Goal: Check status: Check status

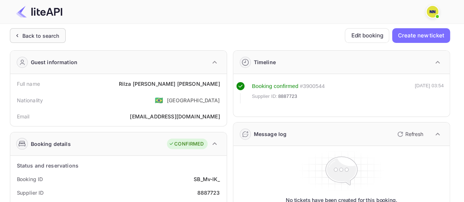
click at [49, 40] on div "Back to search" at bounding box center [38, 35] width 56 height 15
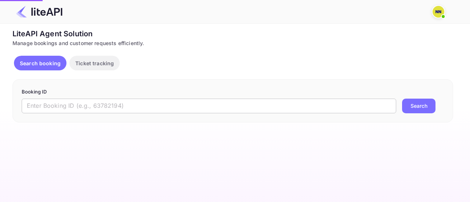
click at [142, 105] on input "text" at bounding box center [209, 106] width 374 height 15
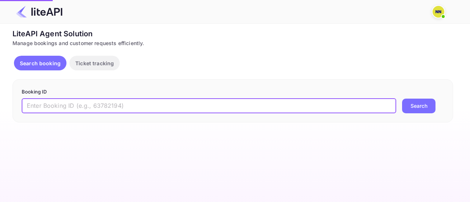
paste input "hAIzggGZf"
type input "hAIzggGZf"
click at [402, 99] on button "Search" at bounding box center [418, 106] width 33 height 15
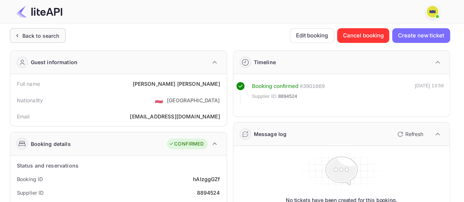
click at [57, 37] on div "Back to search" at bounding box center [40, 36] width 37 height 8
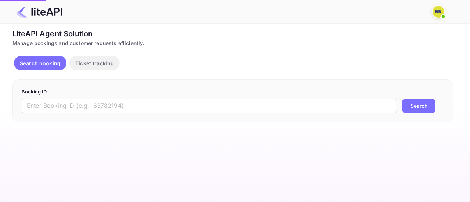
click at [106, 102] on input "text" at bounding box center [209, 106] width 374 height 15
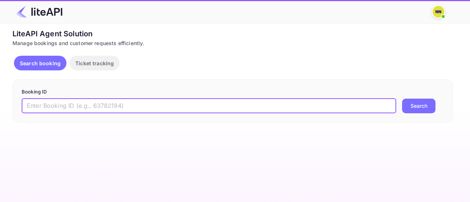
paste input "4UIpycJD4"
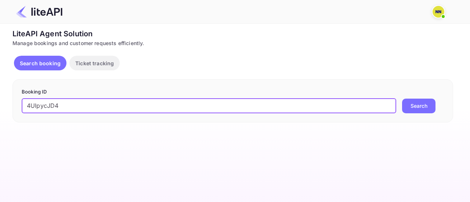
type input "4UIpycJD4"
click at [402, 99] on button "Search" at bounding box center [418, 106] width 33 height 15
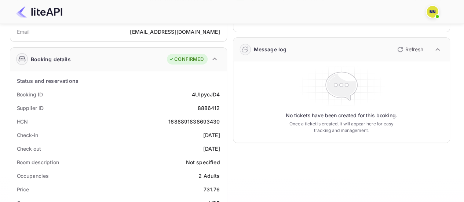
scroll to position [110, 0]
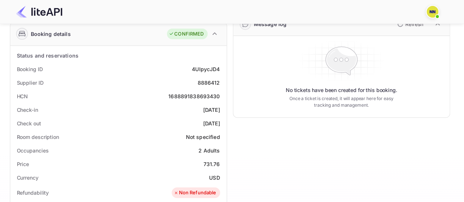
click at [196, 97] on div "1688891838693430" at bounding box center [193, 96] width 51 height 8
copy div "1688891838693430"
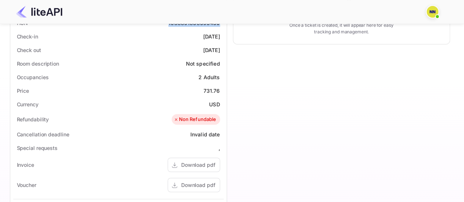
scroll to position [0, 0]
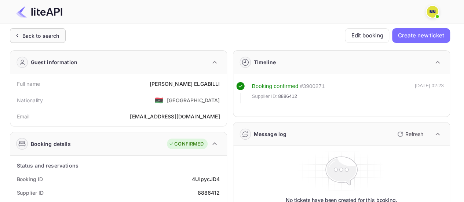
click at [49, 37] on div "Back to search" at bounding box center [40, 36] width 37 height 8
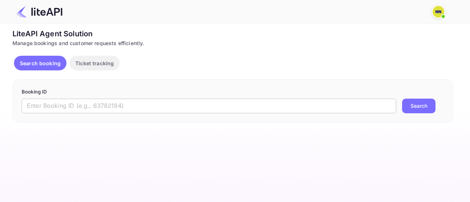
click at [51, 105] on input "text" at bounding box center [209, 106] width 374 height 15
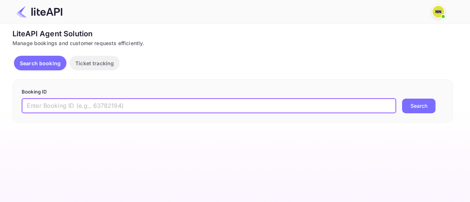
paste input "F_VmfU802"
type input "F_VmfU802"
click at [402, 99] on button "Search" at bounding box center [418, 106] width 33 height 15
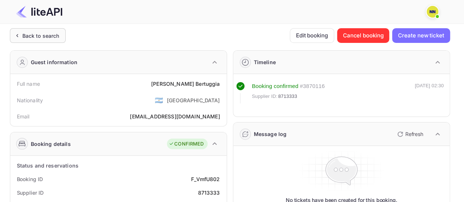
click at [57, 41] on div "Back to search" at bounding box center [38, 35] width 56 height 15
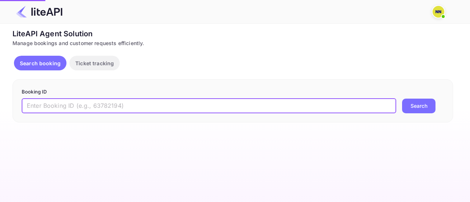
click at [89, 103] on input "text" at bounding box center [209, 106] width 374 height 15
paste input "-082UrRK8"
type input "-082UrRK8"
click at [402, 99] on button "Search" at bounding box center [418, 106] width 33 height 15
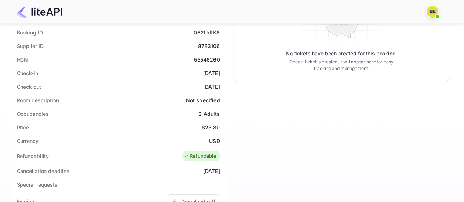
scroll to position [37, 0]
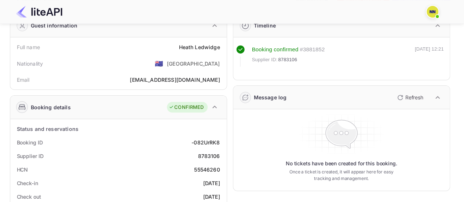
click at [207, 170] on div "55546260" at bounding box center [207, 170] width 26 height 8
copy div "55546260"
